Goal: Use online tool/utility: Utilize a website feature to perform a specific function

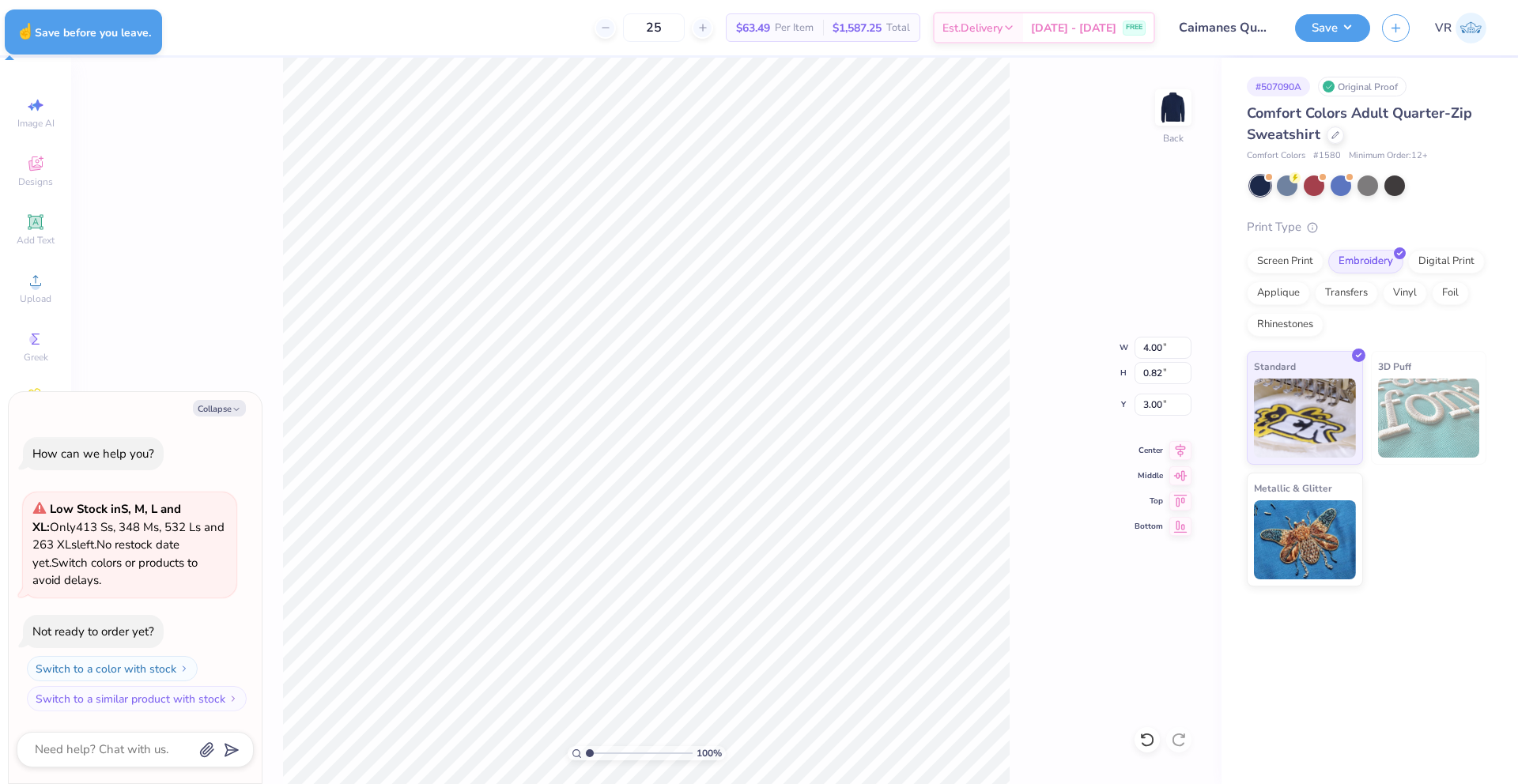
type textarea "x"
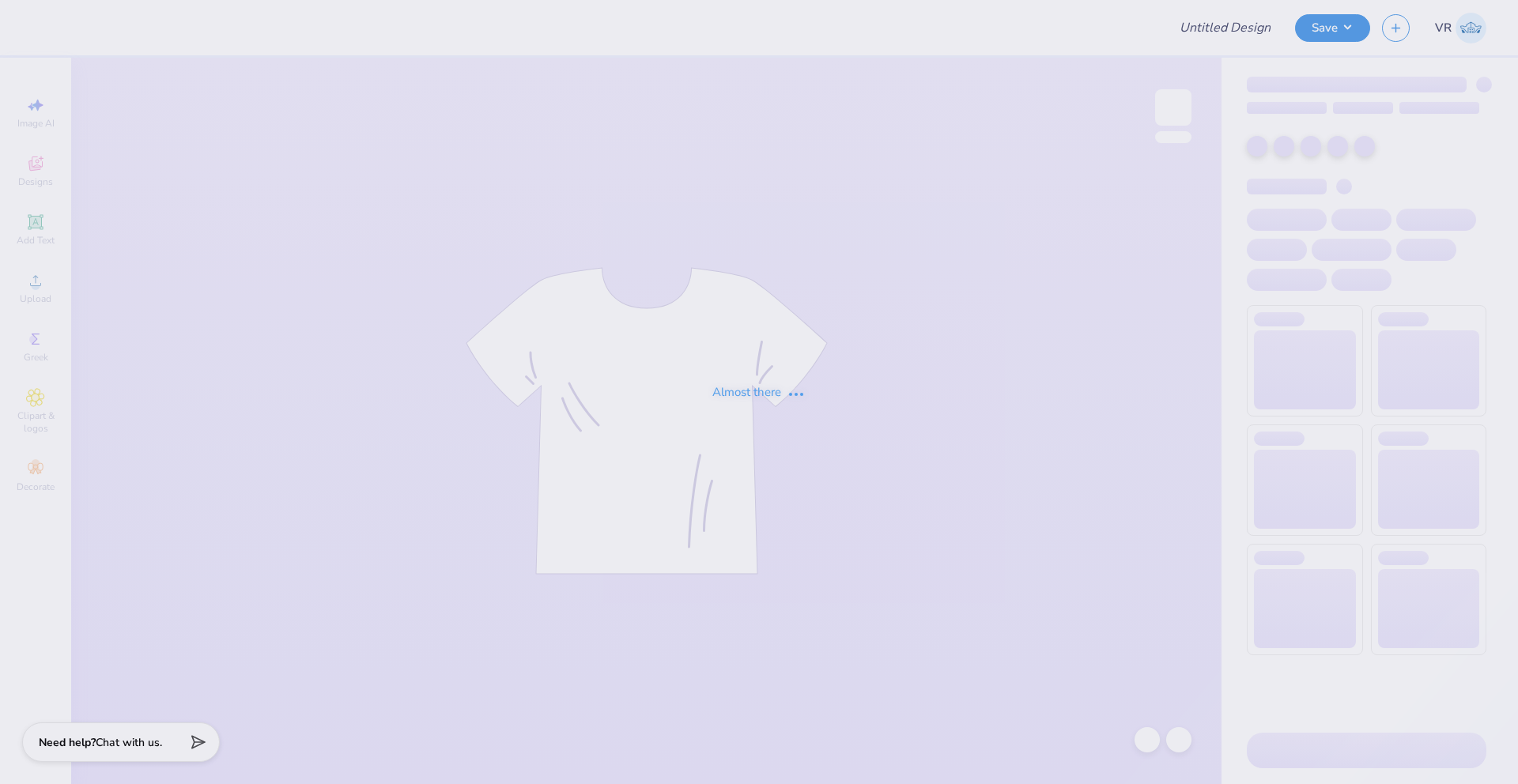
type input "Caimanes Quartzip"
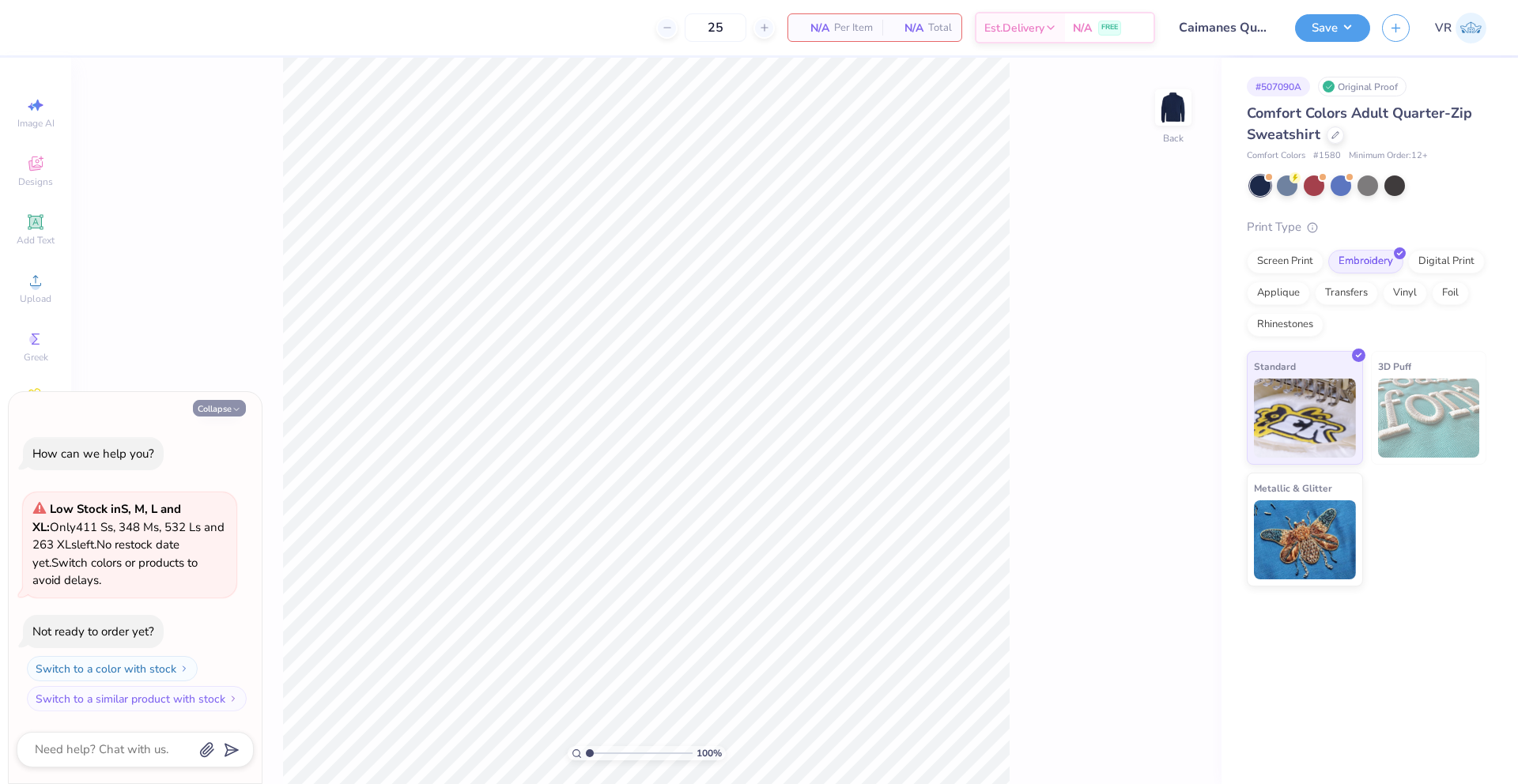
click at [227, 407] on button "Collapse" at bounding box center [219, 408] width 53 height 17
type textarea "x"
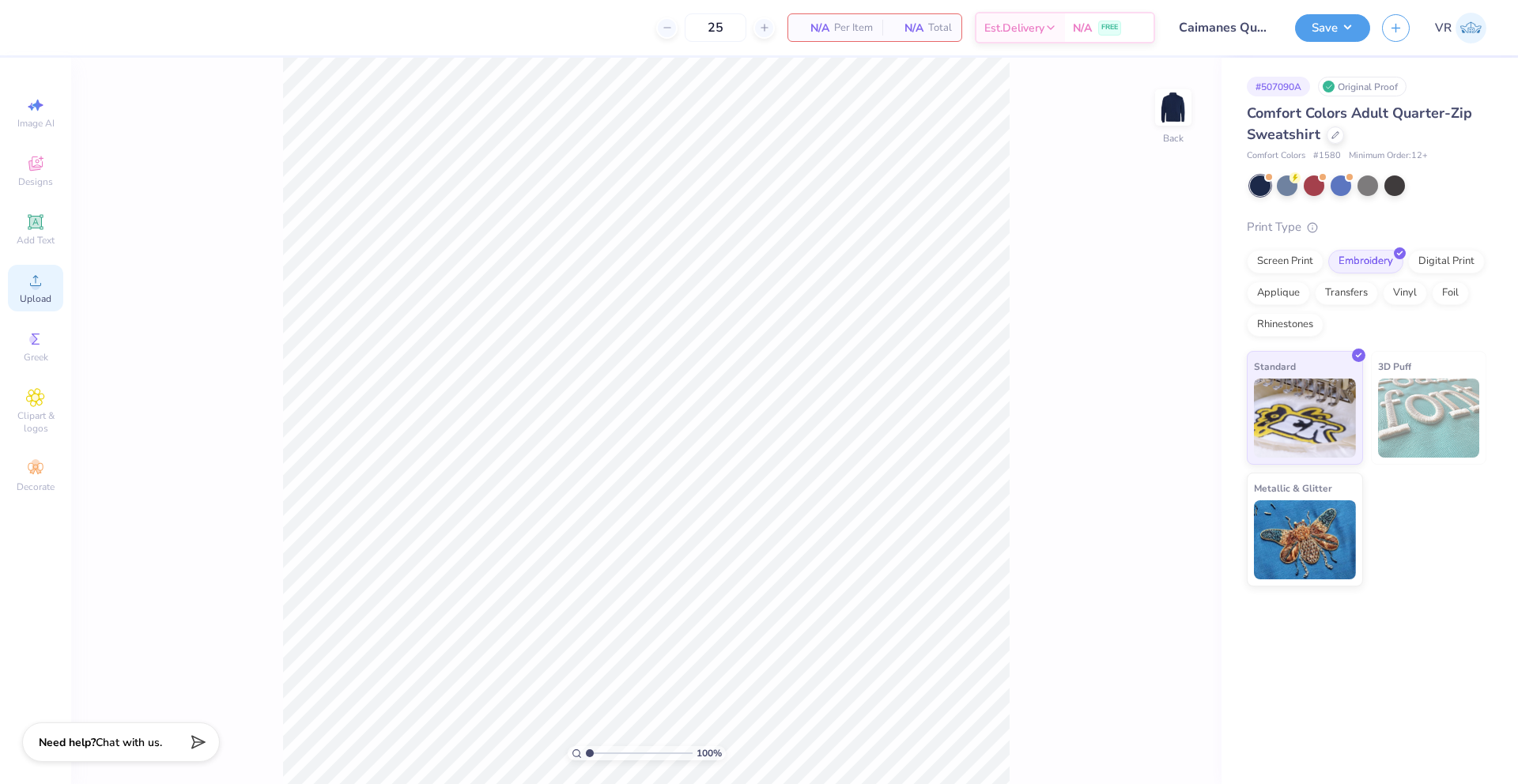
click at [27, 283] on icon at bounding box center [35, 280] width 19 height 19
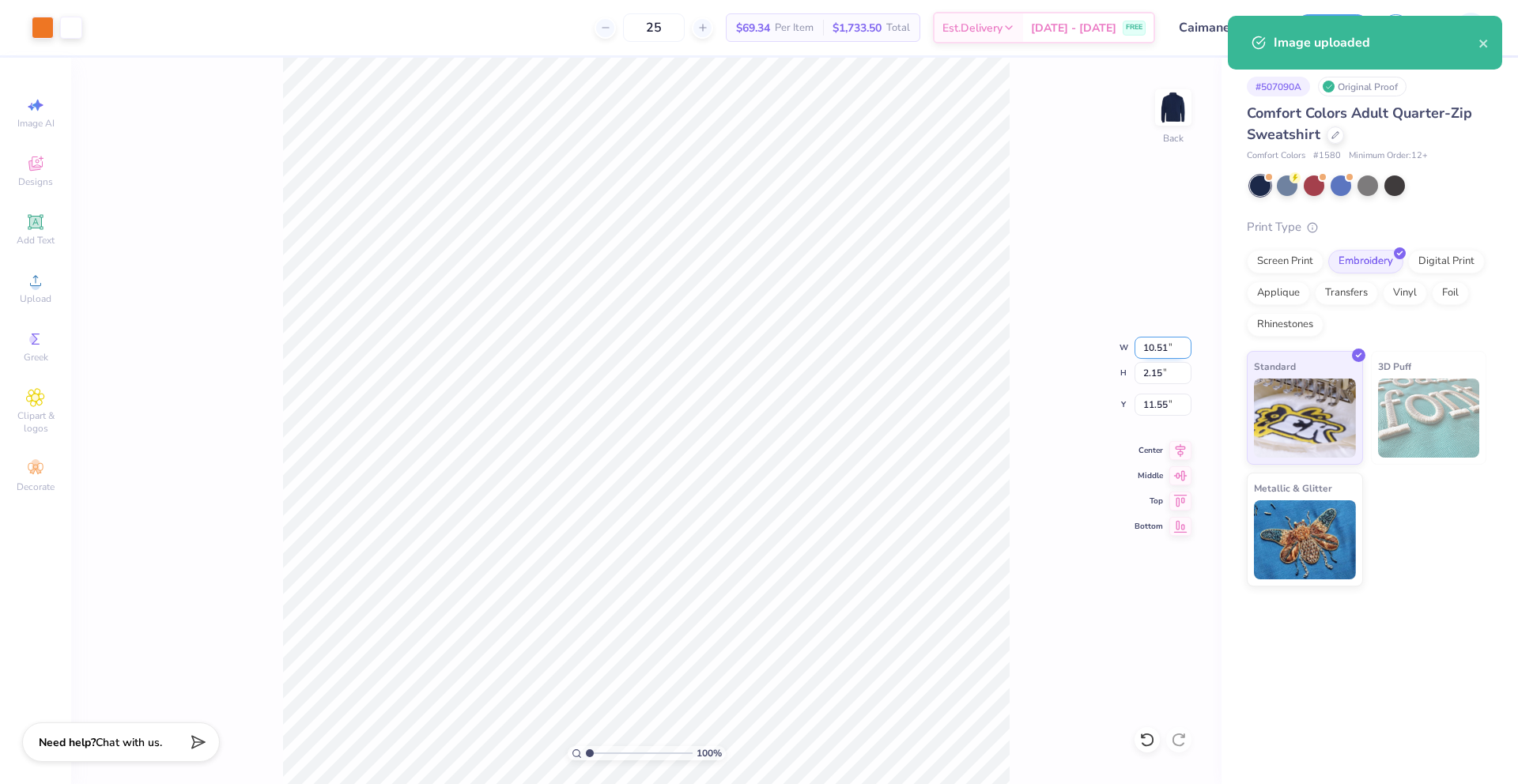
click at [1148, 342] on input "10.51" at bounding box center [1163, 348] width 57 height 22
type input "4.00"
type input "0.82"
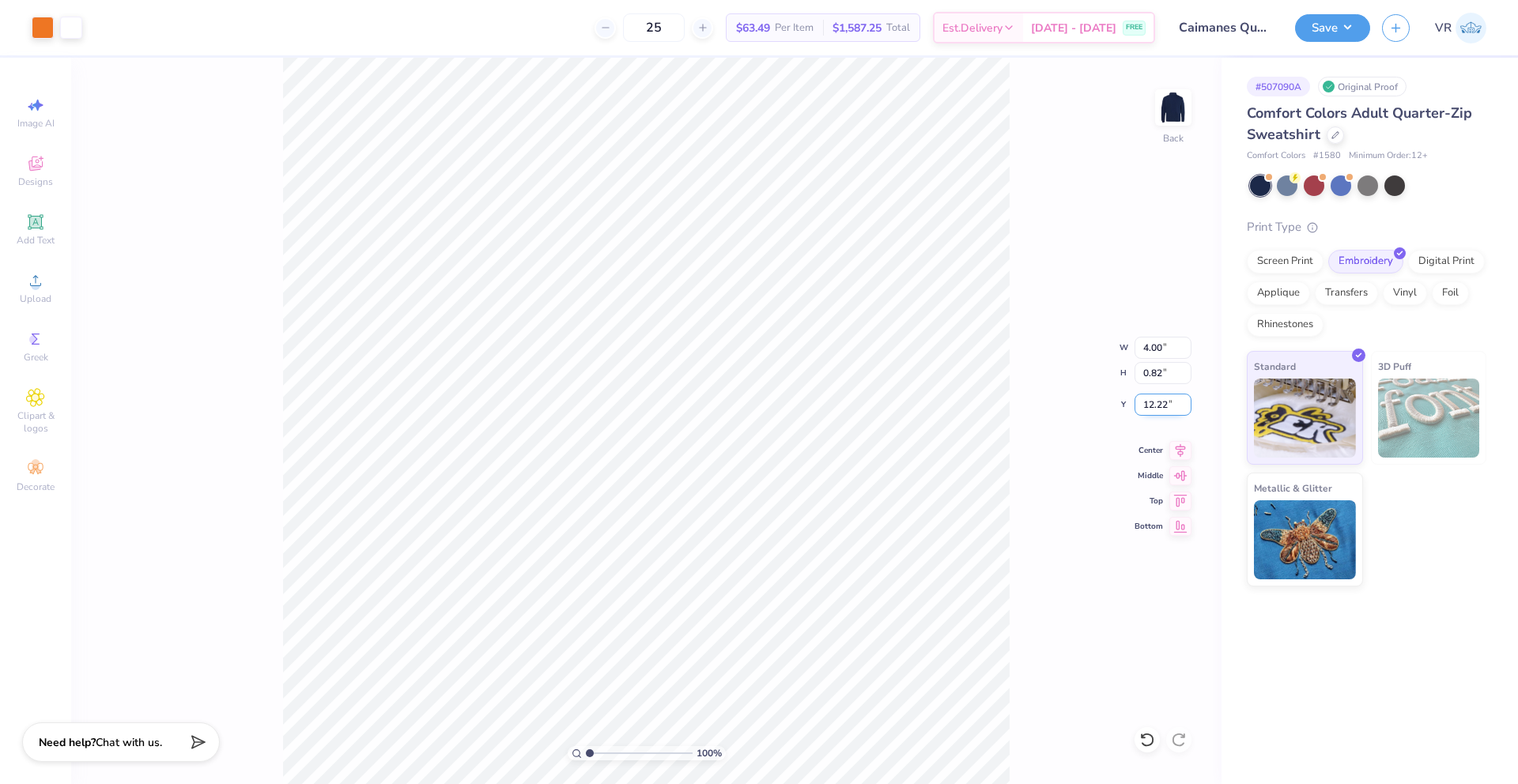
click at [1160, 405] on input "12.22" at bounding box center [1163, 404] width 57 height 22
type input "3.00"
